Goal: Obtain resource: Download file/media

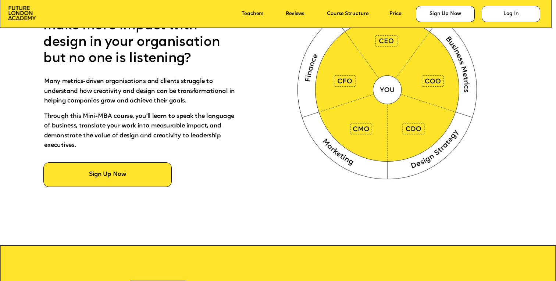
scroll to position [425, 0]
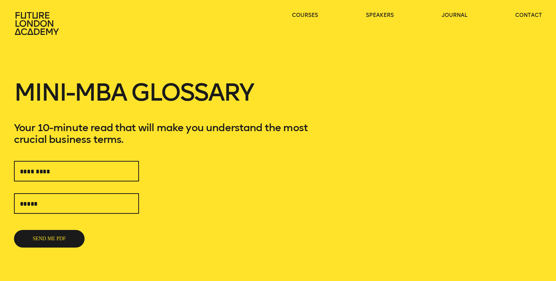
scroll to position [5, 0]
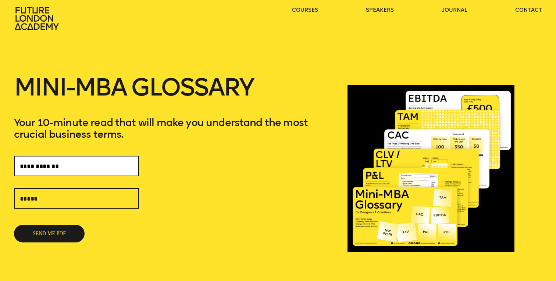
type input "**********"
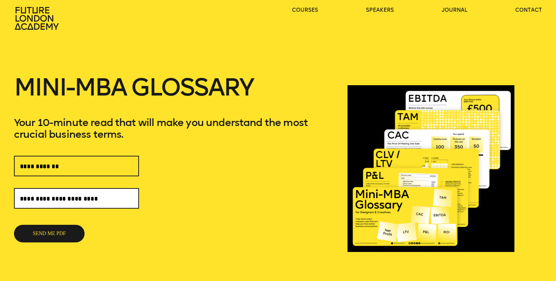
type input "**********"
click at [49, 234] on button "SEND ME PDF" at bounding box center [49, 234] width 71 height 18
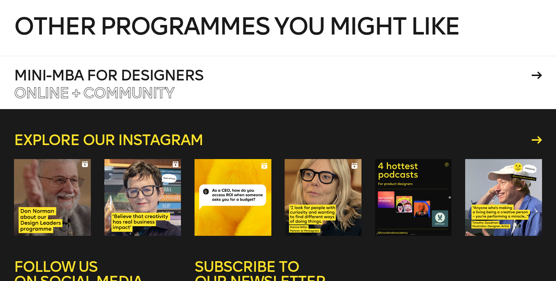
scroll to position [208, 0]
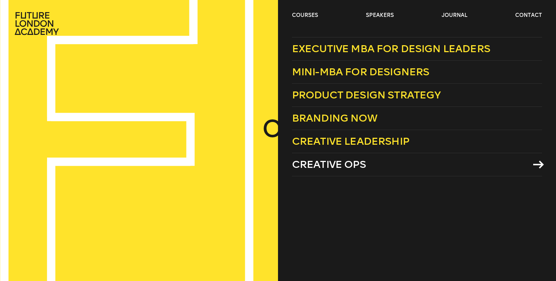
click at [314, 162] on span "Creative Ops" at bounding box center [329, 164] width 74 height 12
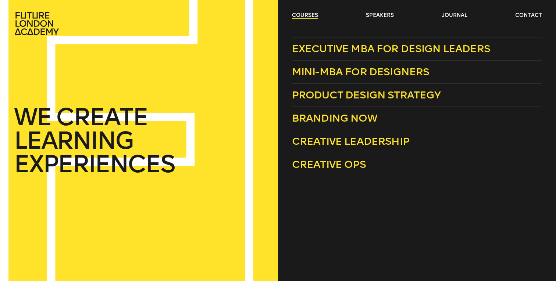
click at [309, 14] on link "courses" at bounding box center [305, 15] width 26 height 7
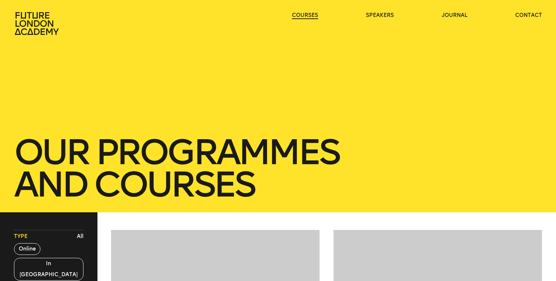
click at [309, 14] on link "courses" at bounding box center [305, 15] width 26 height 7
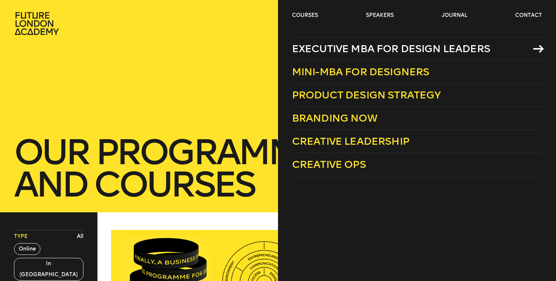
click at [316, 50] on span "Executive MBA for Design Leaders" at bounding box center [391, 49] width 198 height 12
click at [315, 49] on span "Executive MBA for Design Leaders" at bounding box center [391, 49] width 198 height 12
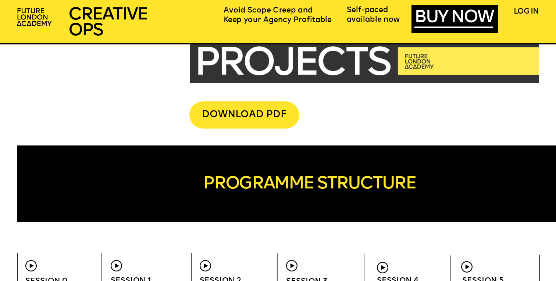
scroll to position [2052, 0]
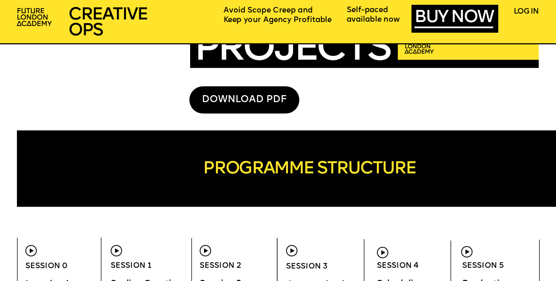
click at [262, 98] on div "DOWNLOAD PDF" at bounding box center [244, 99] width 110 height 27
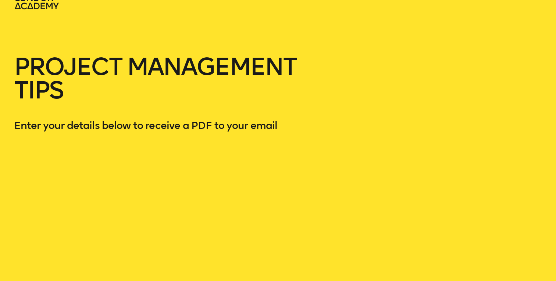
scroll to position [27, 0]
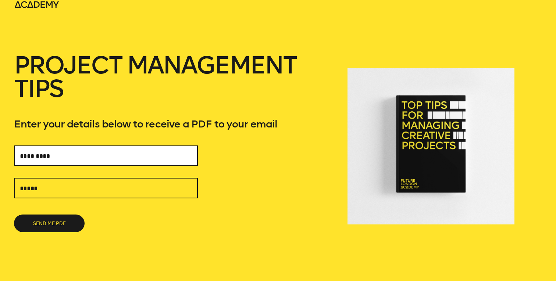
type input "*"
click at [184, 156] on input "text" at bounding box center [106, 156] width 184 height 21
type input "**********"
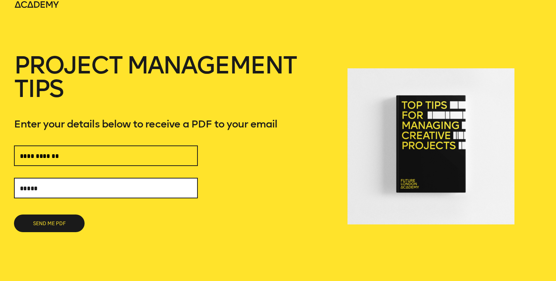
type input "**********"
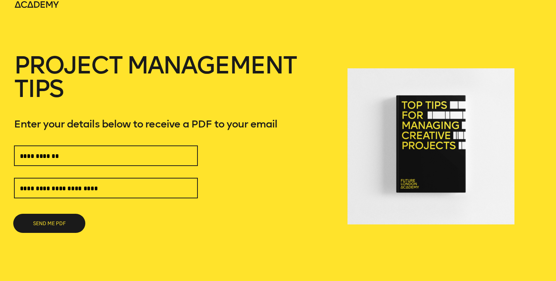
click at [46, 221] on button "SEND ME PDF" at bounding box center [49, 224] width 71 height 18
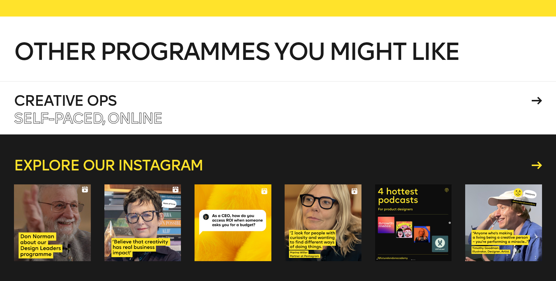
scroll to position [168, 0]
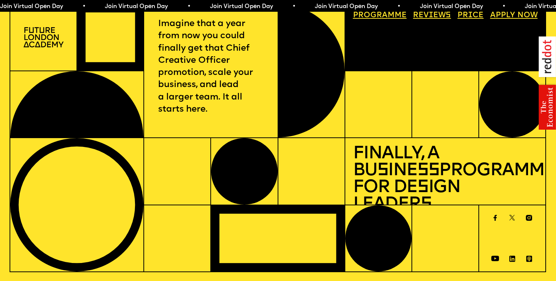
scroll to position [11, 0]
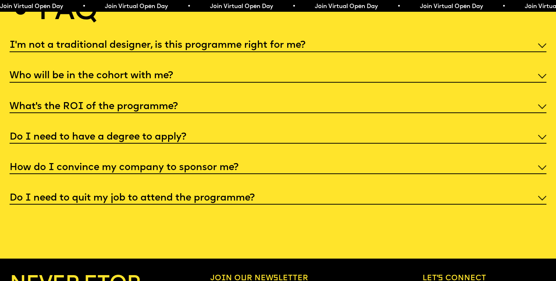
scroll to position [2916, 0]
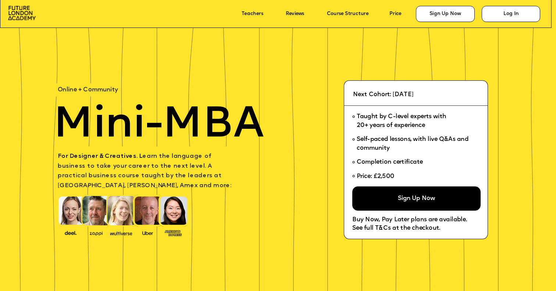
scroll to position [11, 0]
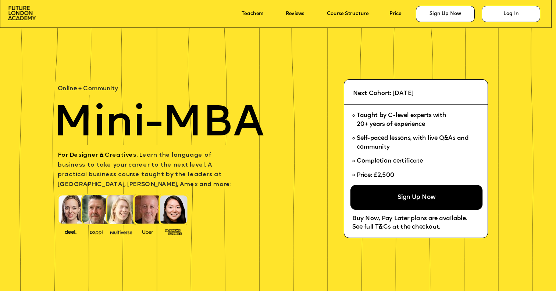
click at [375, 191] on div "Sign Up Now" at bounding box center [416, 197] width 132 height 25
drag, startPoint x: 394, startPoint y: 173, endPoint x: 374, endPoint y: 170, distance: 20.1
click at [374, 173] on span "Price: £2,500" at bounding box center [375, 176] width 38 height 6
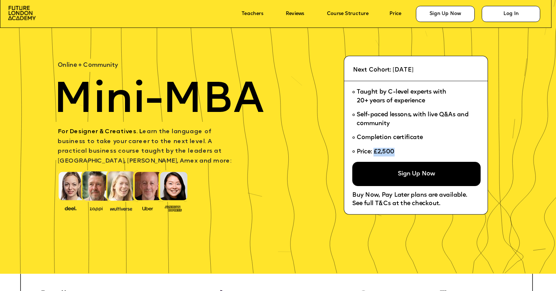
scroll to position [36, 0]
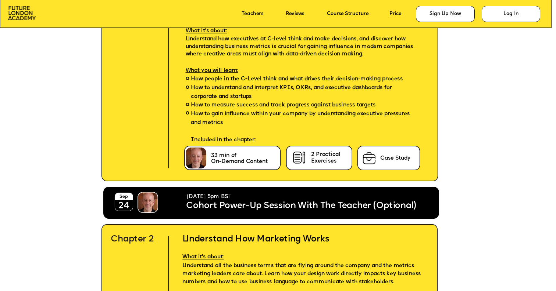
scroll to position [1725, 0]
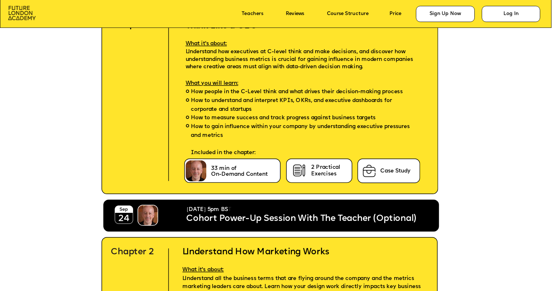
click at [23, 6] on img at bounding box center [22, 13] width 28 height 14
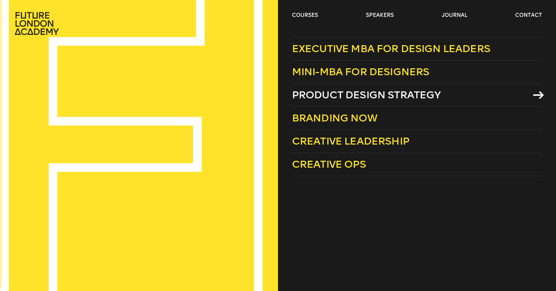
click at [312, 90] on span "Product Design Strategy" at bounding box center [366, 95] width 149 height 12
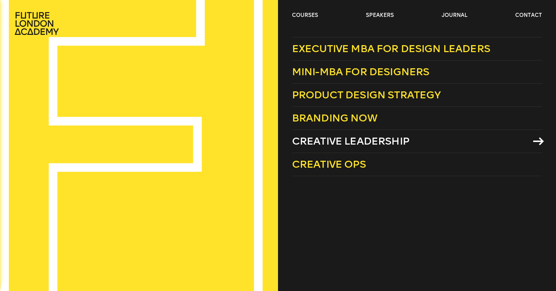
click at [318, 140] on span "Creative Leadership" at bounding box center [350, 141] width 117 height 12
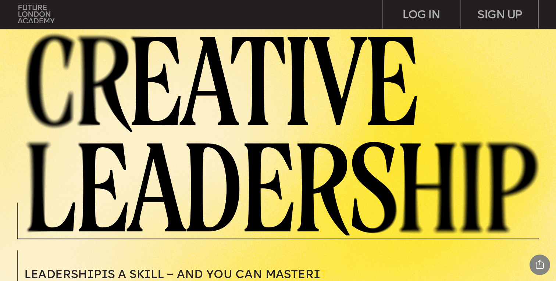
click at [39, 12] on img at bounding box center [36, 14] width 36 height 18
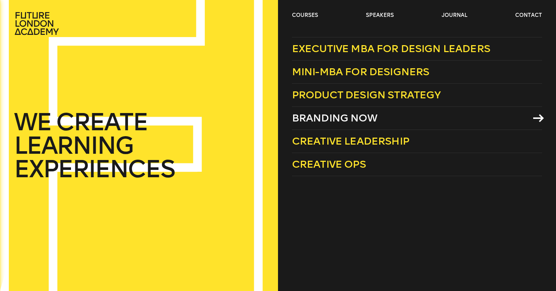
click at [310, 119] on span "Branding Now" at bounding box center [334, 118] width 85 height 12
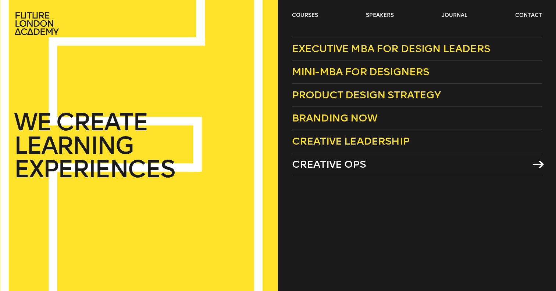
click at [309, 165] on span "Creative Ops" at bounding box center [329, 164] width 74 height 12
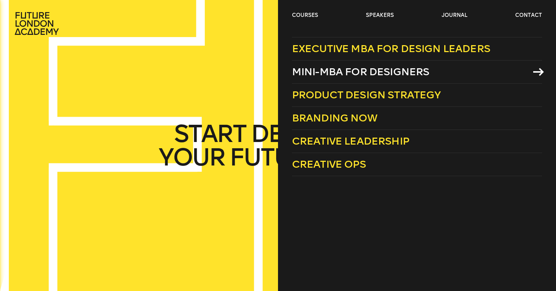
click at [336, 71] on span "Mini-MBA for Designers" at bounding box center [360, 72] width 137 height 12
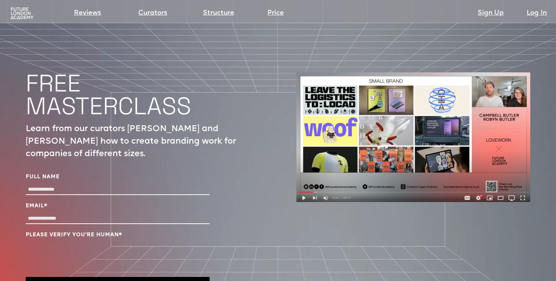
scroll to position [2431, 0]
click at [294, 133] on div "FREE MASTERCLASS Learn from our curators Campbell and Robyn Butler how to creat…" at bounding box center [278, 189] width 504 height 380
click at [309, 133] on img at bounding box center [413, 137] width 234 height 130
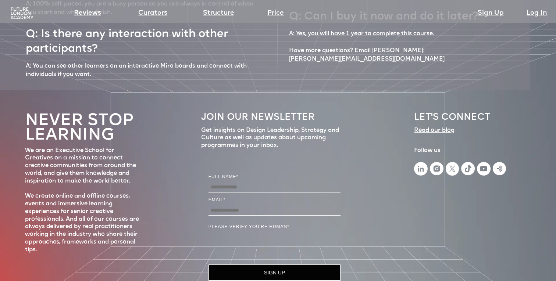
scroll to position [3295, 0]
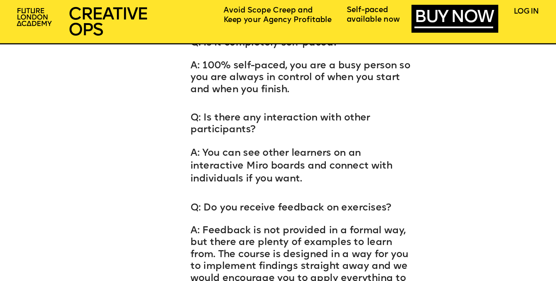
scroll to position [4012, 0]
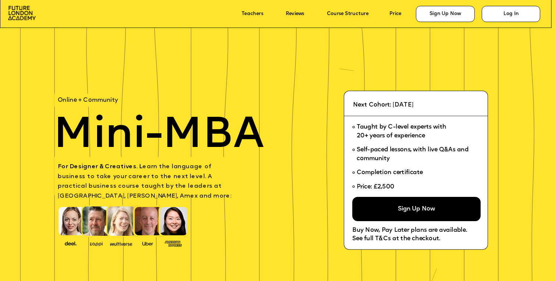
click at [402, 205] on div "Sign Up Now" at bounding box center [416, 209] width 128 height 24
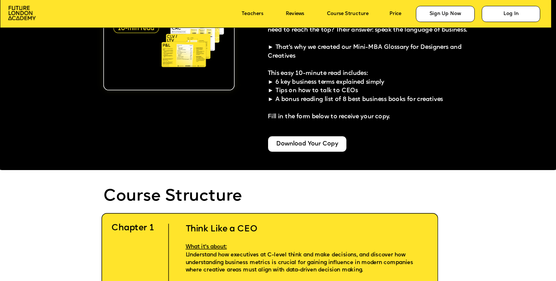
scroll to position [1438, 0]
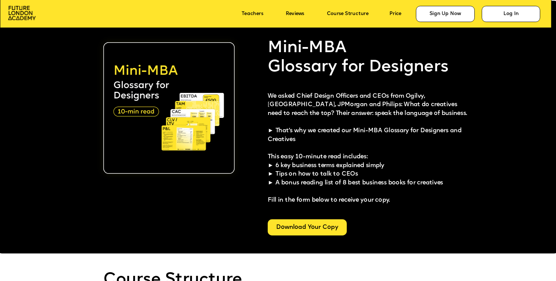
click at [327, 226] on div "Download Your Copy" at bounding box center [307, 227] width 79 height 16
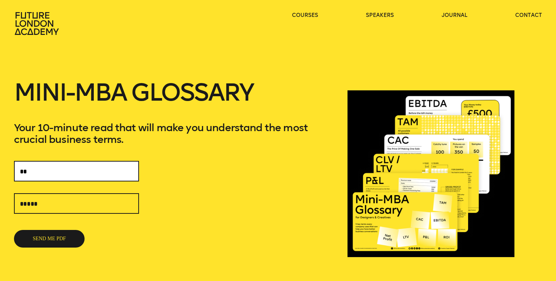
type input "***"
click at [129, 173] on input "***" at bounding box center [76, 171] width 125 height 21
type input "**********"
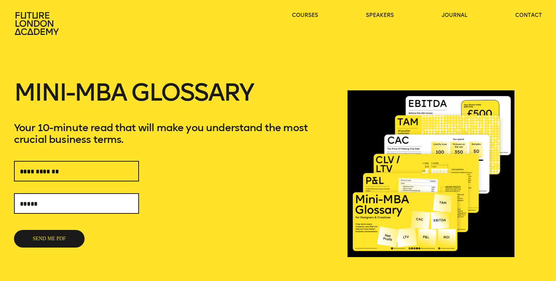
type input "**********"
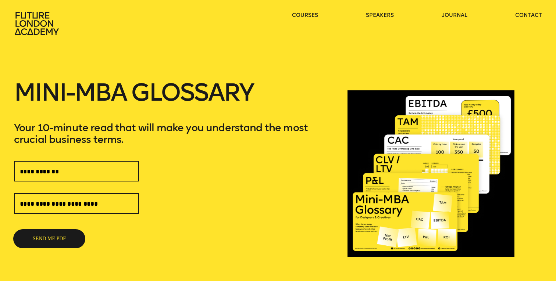
click at [49, 240] on button "SEND ME PDF" at bounding box center [49, 239] width 71 height 18
